Goal: Task Accomplishment & Management: Use online tool/utility

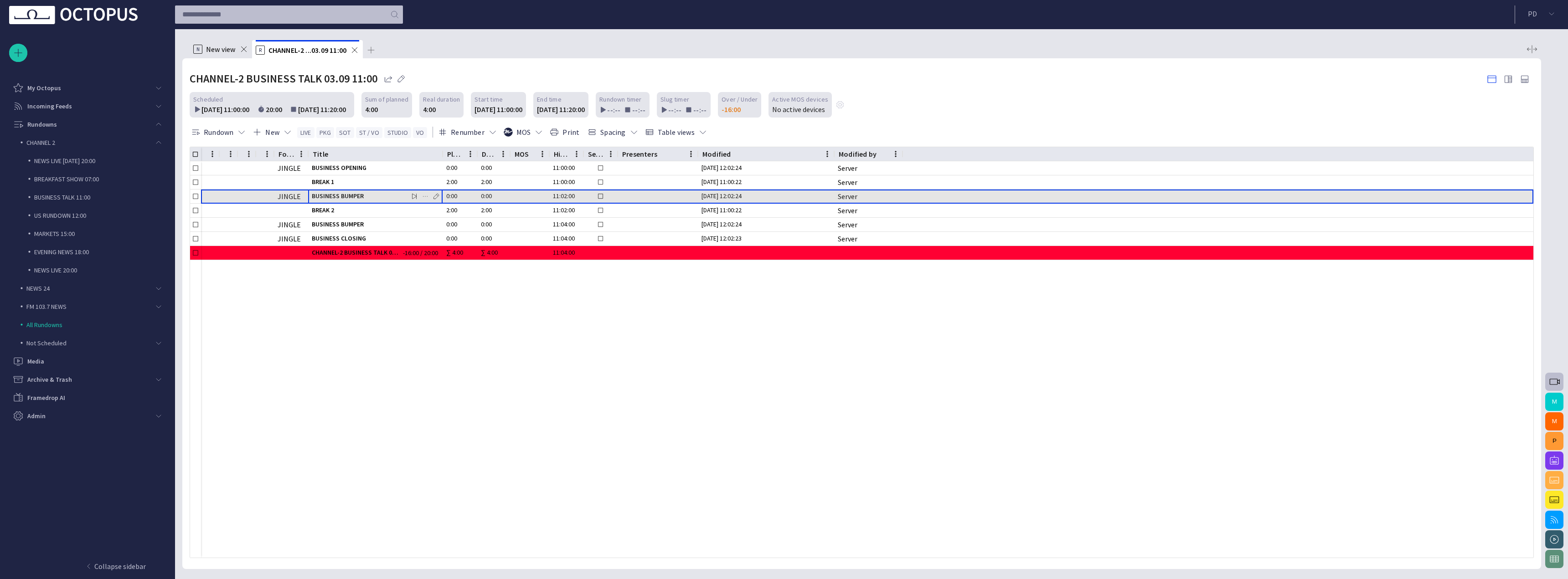
click at [330, 192] on span "BUSINESS BUMPER" at bounding box center [375, 196] width 127 height 9
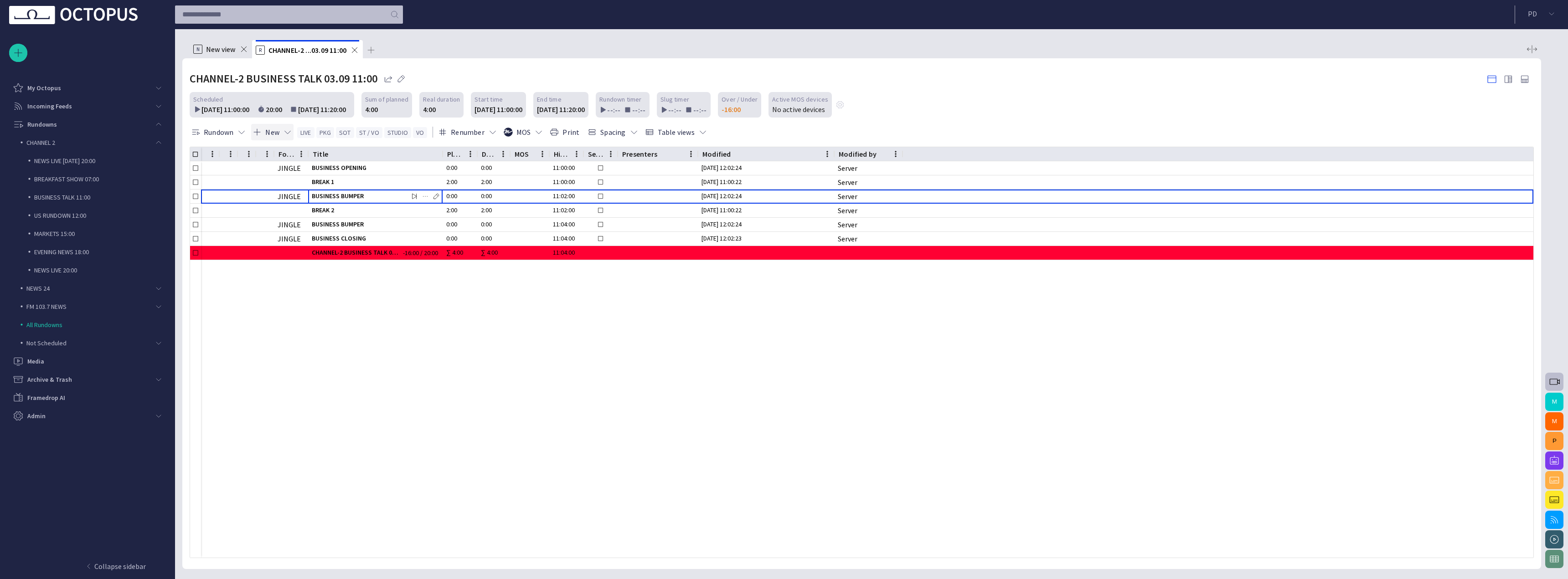
click at [290, 135] on span "button" at bounding box center [287, 132] width 9 height 9
click at [306, 217] on li "Segment" at bounding box center [295, 217] width 86 height 16
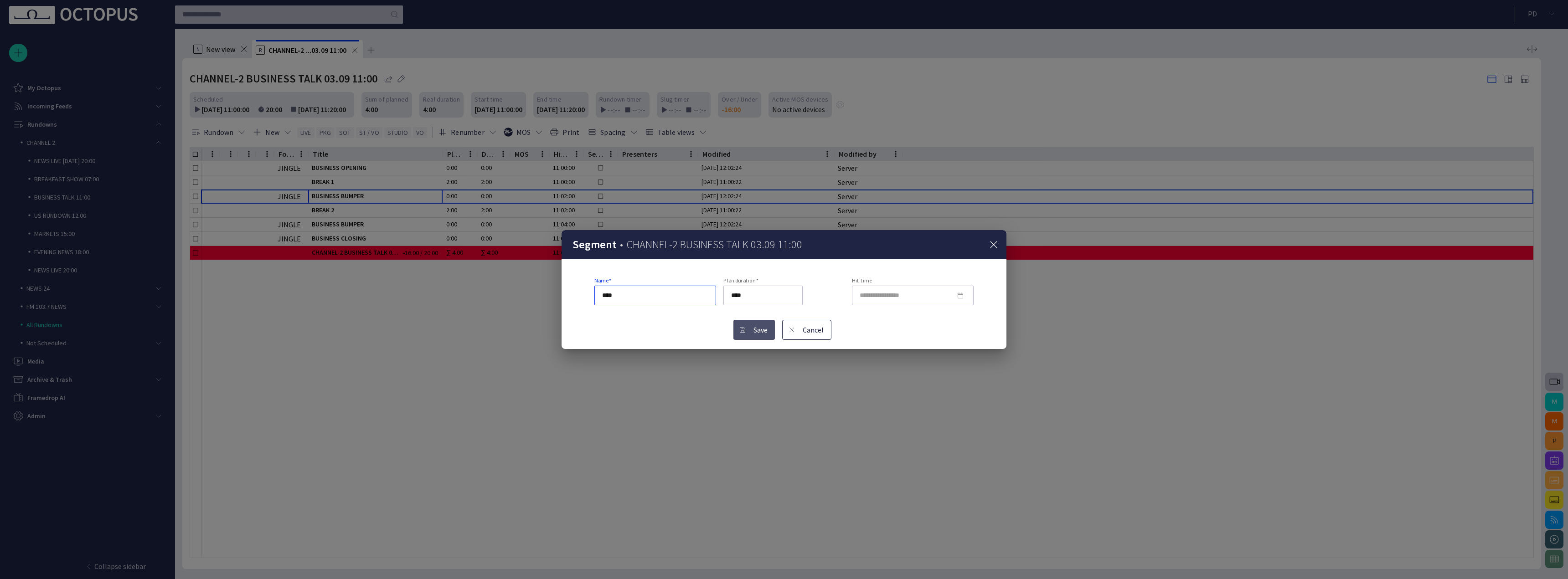
type input "****"
click at [758, 327] on button "Save" at bounding box center [754, 330] width 41 height 20
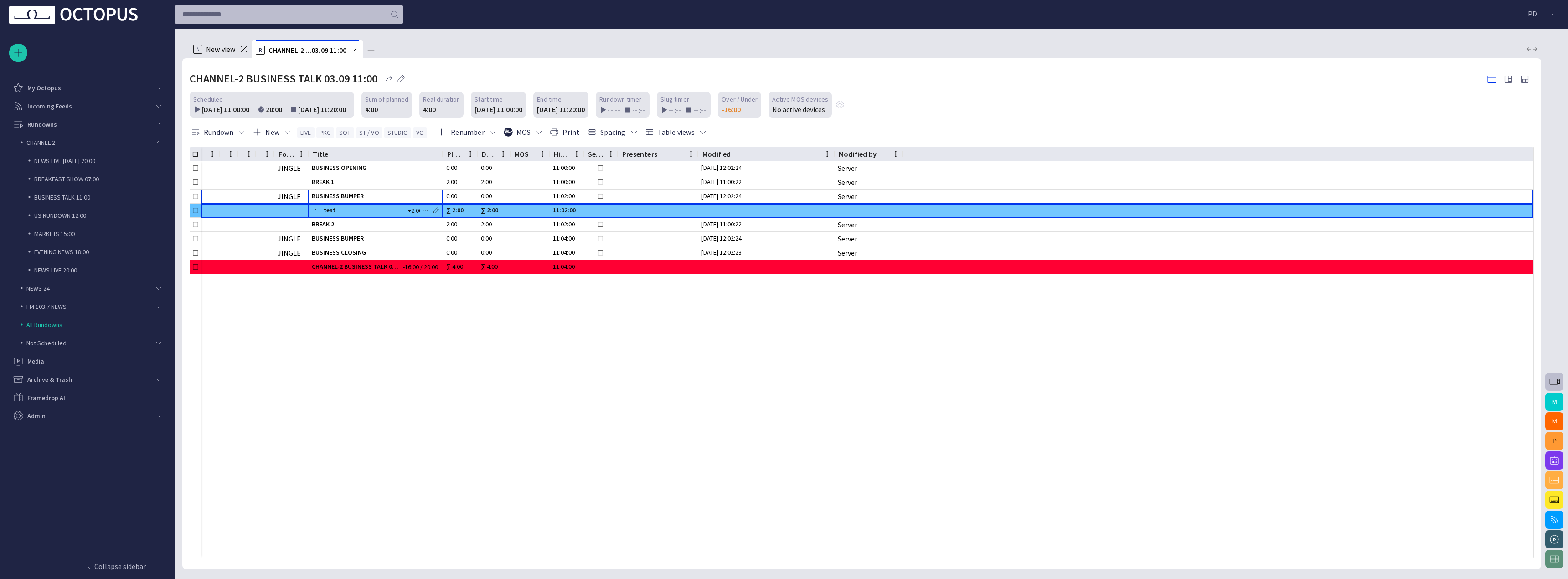
click at [313, 211] on span at bounding box center [315, 210] width 7 height 7
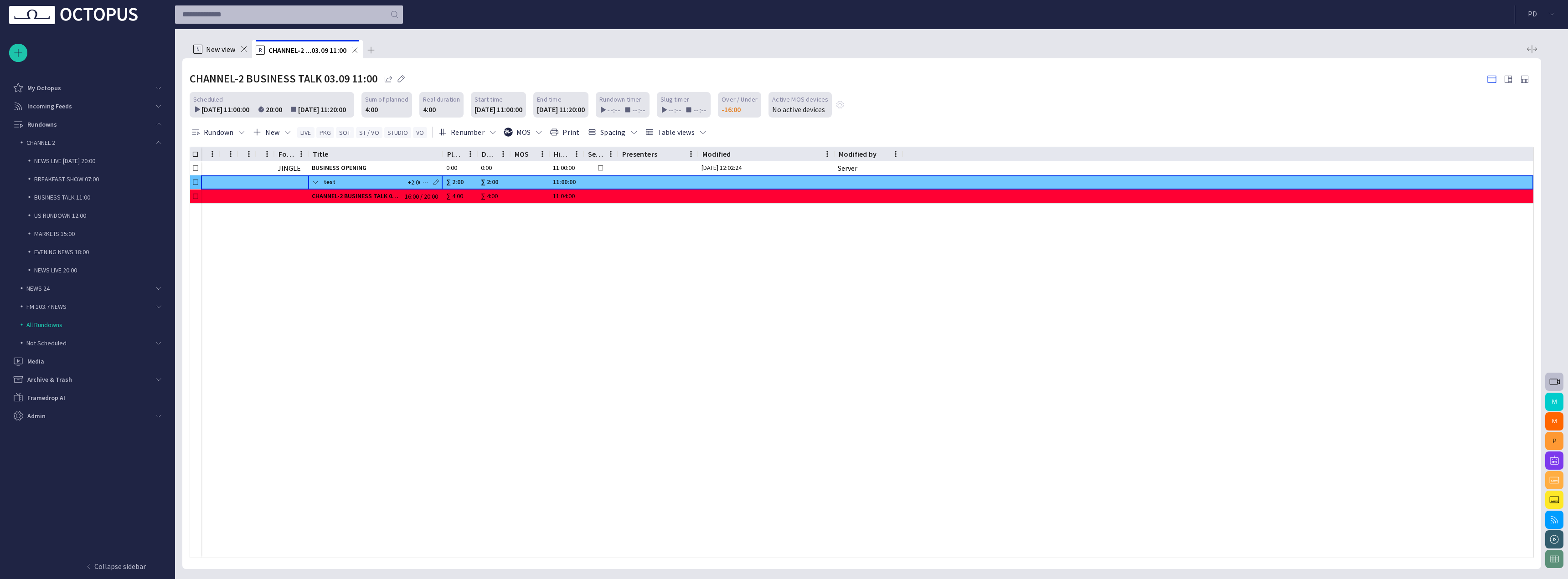
click at [313, 182] on span at bounding box center [315, 182] width 7 height 7
